Goal: Navigation & Orientation: Find specific page/section

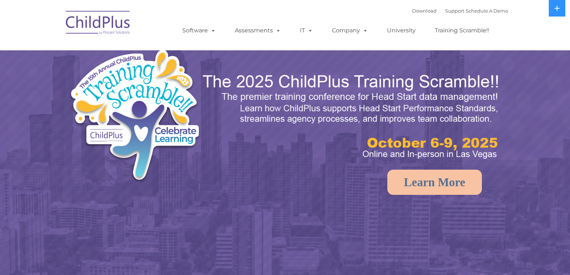
select select "MEDIUM"
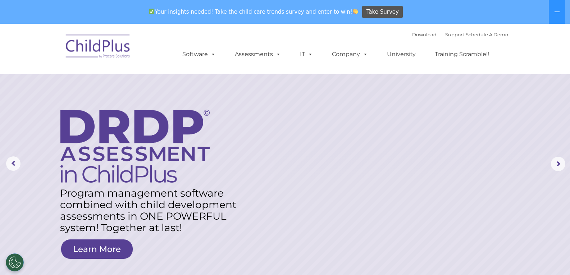
click at [113, 48] on img at bounding box center [98, 48] width 72 height 36
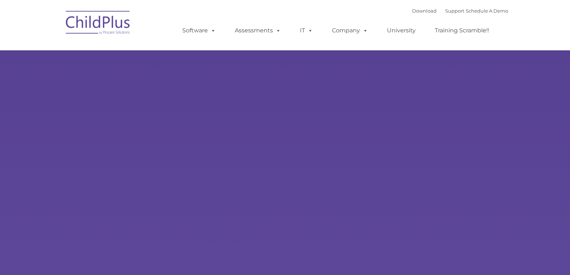
type input ""
select select "MEDIUM"
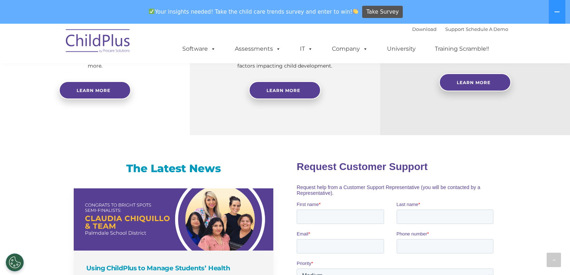
scroll to position [292, 0]
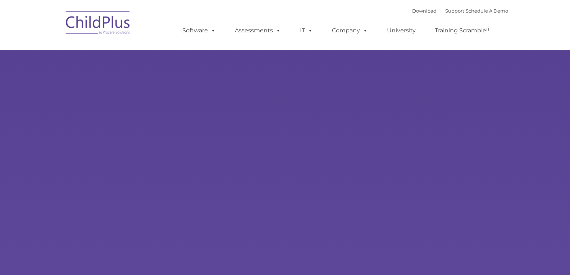
select select "MEDIUM"
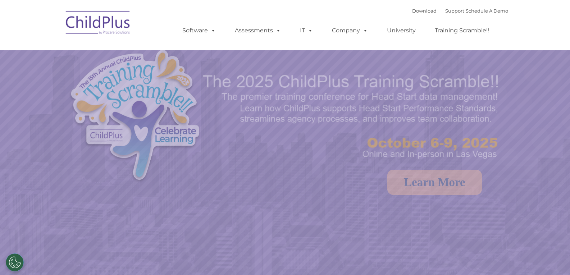
select select "MEDIUM"
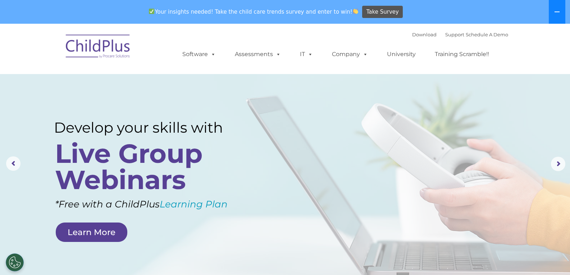
click at [559, 11] on icon at bounding box center [557, 12] width 6 height 6
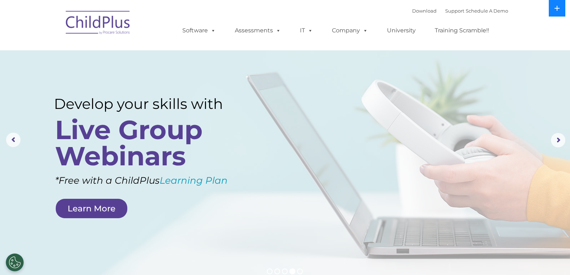
click at [559, 11] on button at bounding box center [557, 8] width 17 height 17
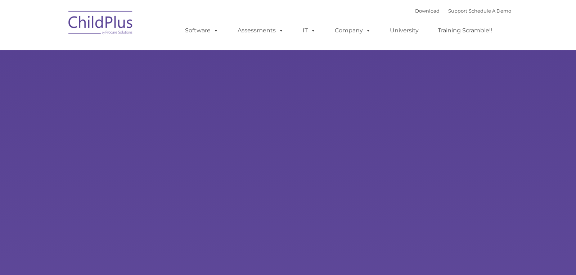
type input ""
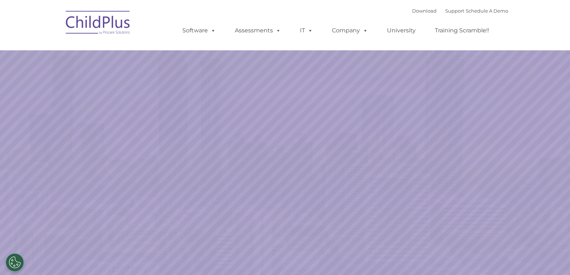
select select "MEDIUM"
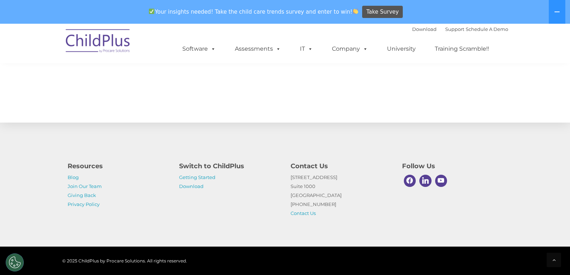
scroll to position [793, 0]
